Goal: Task Accomplishment & Management: Manage account settings

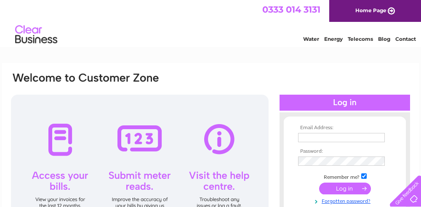
scroll to position [21, 0]
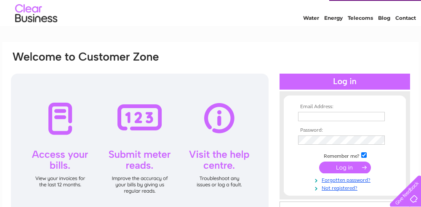
type input "italian.innovations2024@gmail.com"
click at [326, 164] on input "submit" at bounding box center [345, 168] width 52 height 12
click at [337, 171] on input "submit" at bounding box center [345, 168] width 52 height 12
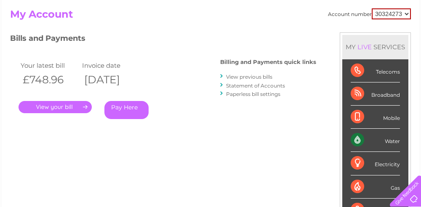
scroll to position [78, 0]
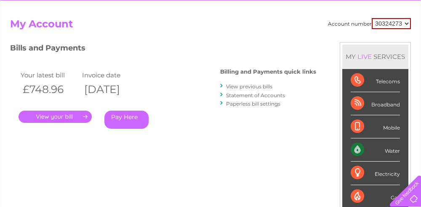
click at [74, 120] on link "." at bounding box center [55, 117] width 73 height 12
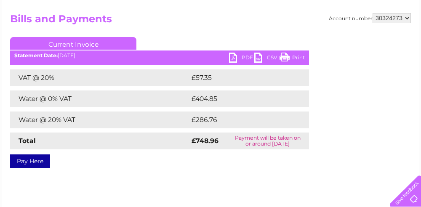
scroll to position [92, 0]
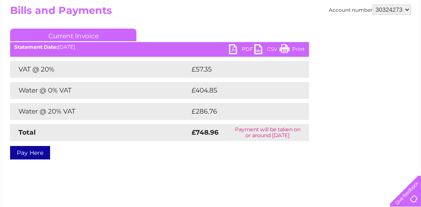
click at [242, 50] on link "PDF" at bounding box center [241, 50] width 25 height 12
